Goal: Task Accomplishment & Management: Use online tool/utility

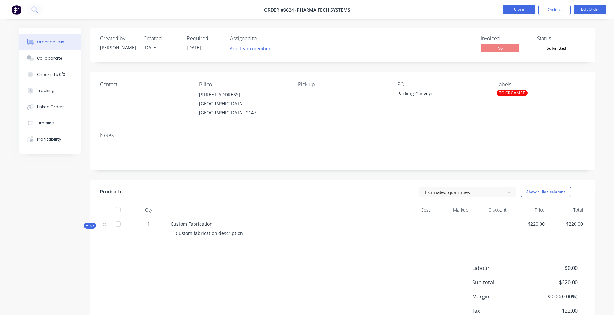
click at [518, 6] on button "Close" at bounding box center [519, 10] width 32 height 10
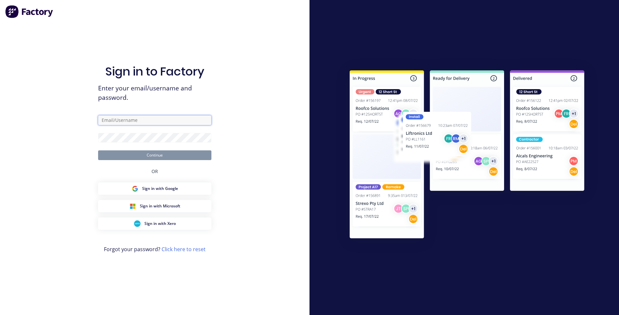
type input "[EMAIL_ADDRESS][DOMAIN_NAME]"
click at [135, 156] on button "Continue" at bounding box center [154, 155] width 113 height 10
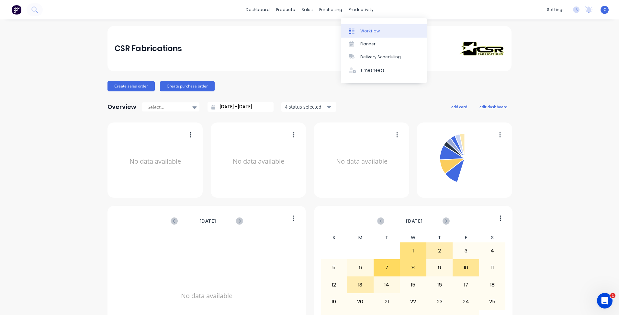
click at [360, 29] on link "Workflow" at bounding box center [384, 30] width 86 height 13
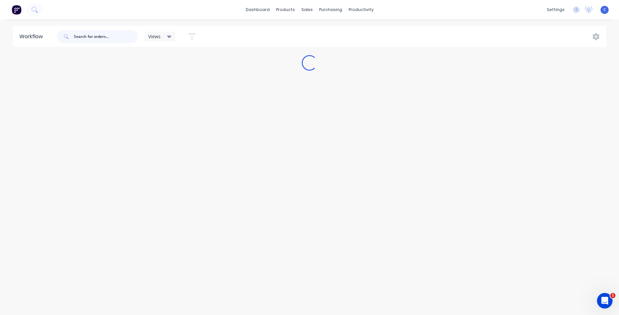
click at [97, 34] on input "text" at bounding box center [106, 36] width 64 height 13
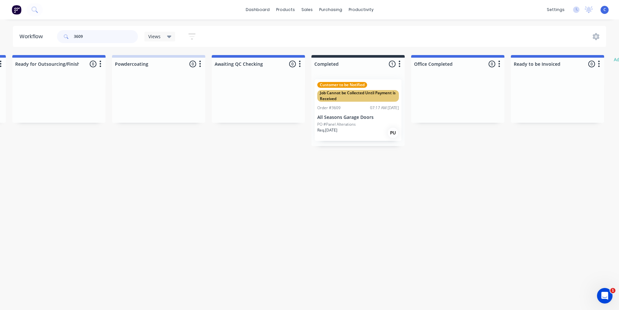
scroll to position [0, 1099]
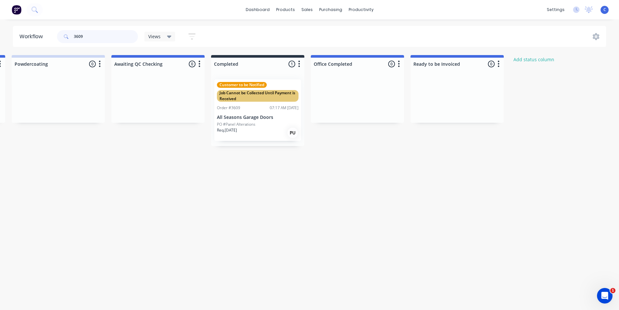
type input "3609"
click at [294, 131] on div "PU" at bounding box center [293, 133] width 10 height 10
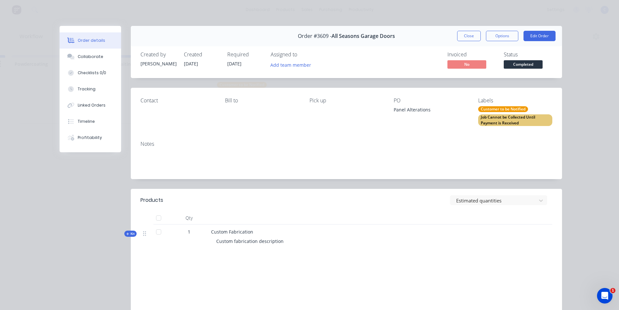
click at [511, 118] on div "Job Cannot be Collected Until Payment is Received" at bounding box center [515, 120] width 74 height 12
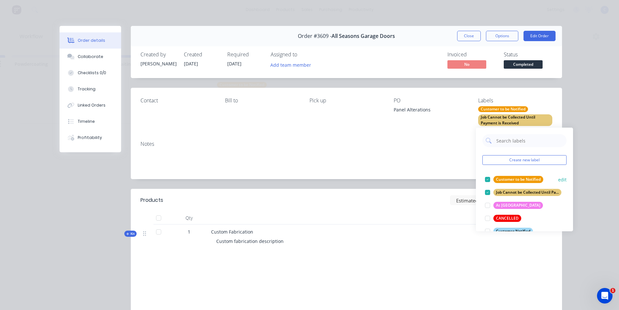
click at [504, 177] on div "Customer to be Notified" at bounding box center [519, 179] width 50 height 7
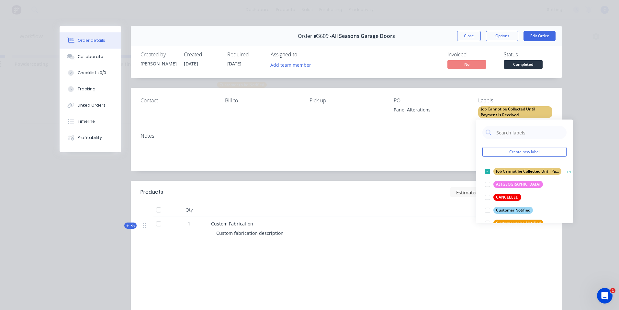
click at [506, 172] on div "Job Cannot be Collected Until Payment is Received" at bounding box center [528, 171] width 68 height 7
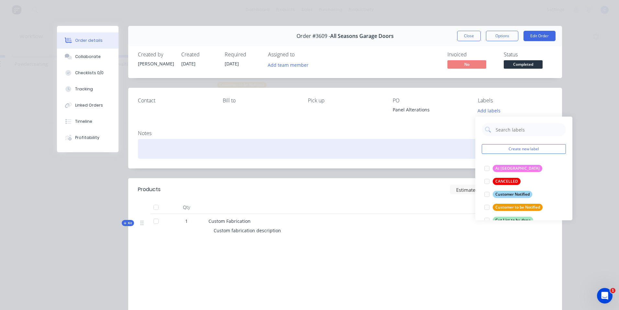
scroll to position [0, 0]
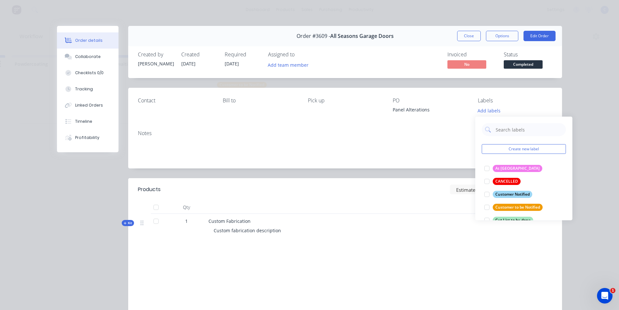
click at [473, 30] on div "Order #3609 - All Seasons Garage Doors Close Options Edit Order" at bounding box center [345, 36] width 434 height 20
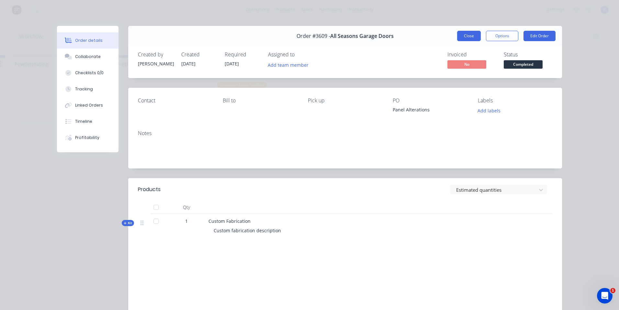
click at [468, 36] on button "Close" at bounding box center [469, 36] width 24 height 10
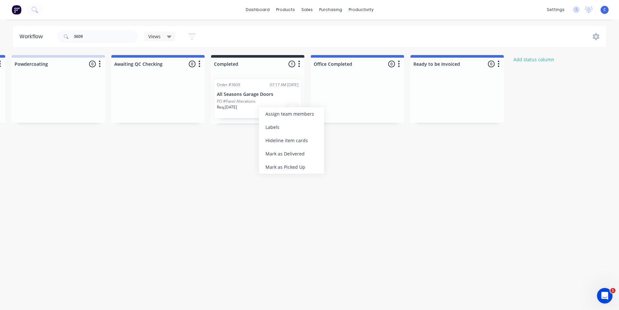
drag, startPoint x: 279, startPoint y: 169, endPoint x: 310, endPoint y: 180, distance: 33.2
click at [280, 168] on div "Mark as Picked Up" at bounding box center [291, 166] width 65 height 13
